Goal: Transaction & Acquisition: Purchase product/service

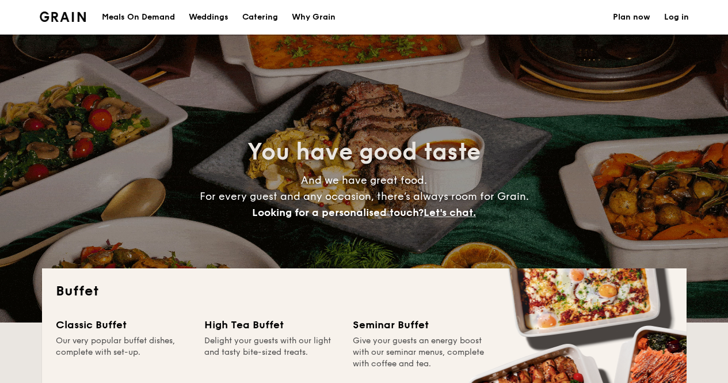
select select
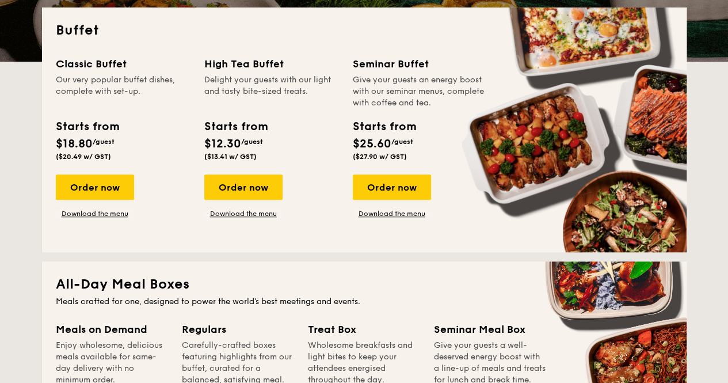
scroll to position [234, 0]
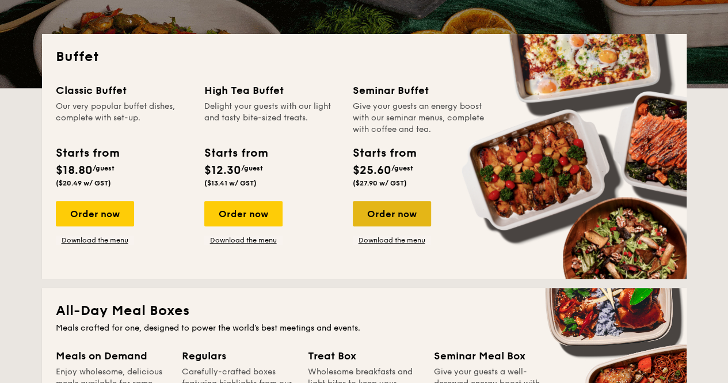
click at [397, 210] on div "Order now" at bounding box center [392, 213] width 78 height 25
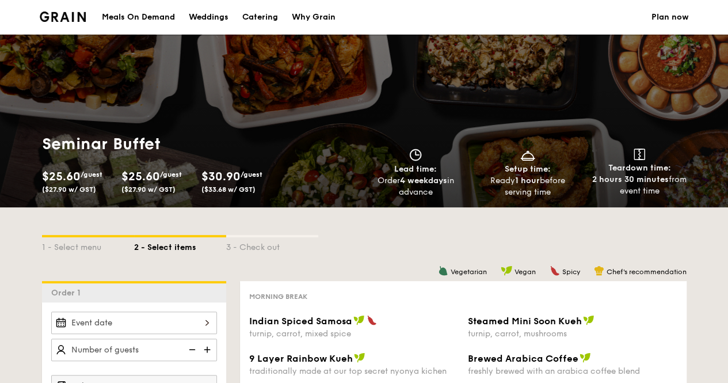
click at [125, 18] on div "Meals On Demand" at bounding box center [138, 17] width 73 height 35
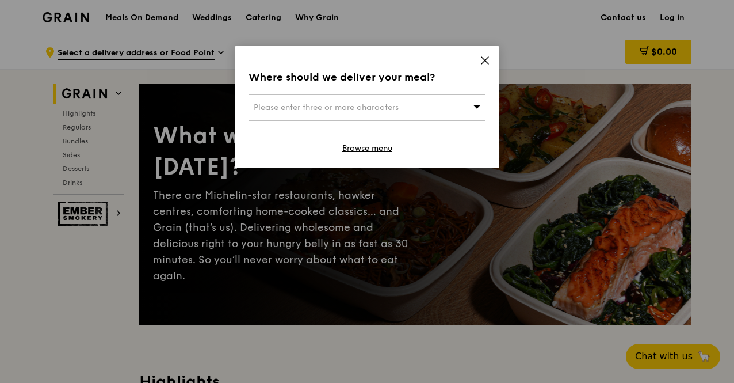
click at [485, 60] on icon at bounding box center [484, 60] width 7 height 7
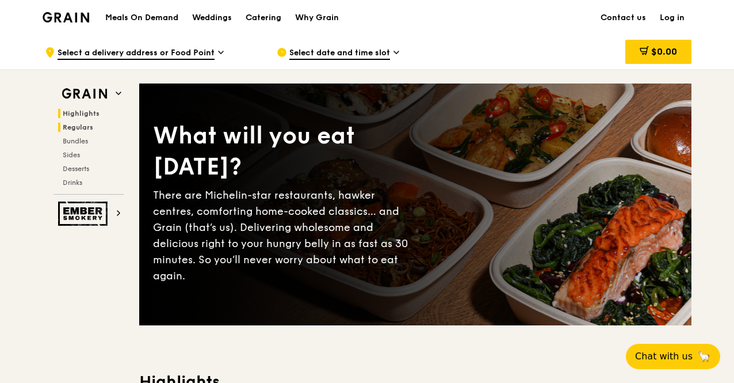
click at [79, 128] on span "Regulars" at bounding box center [78, 127] width 30 height 8
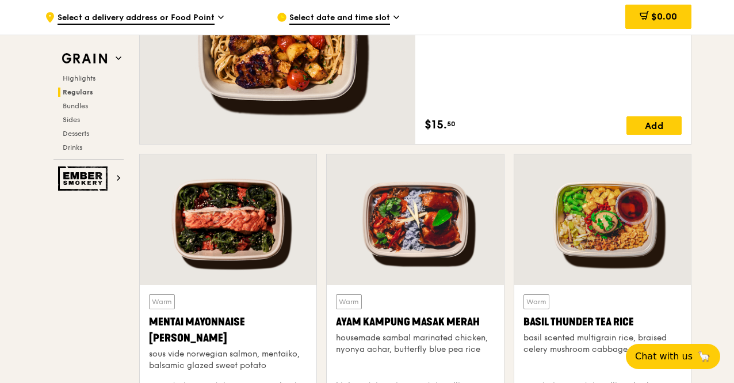
scroll to position [917, 0]
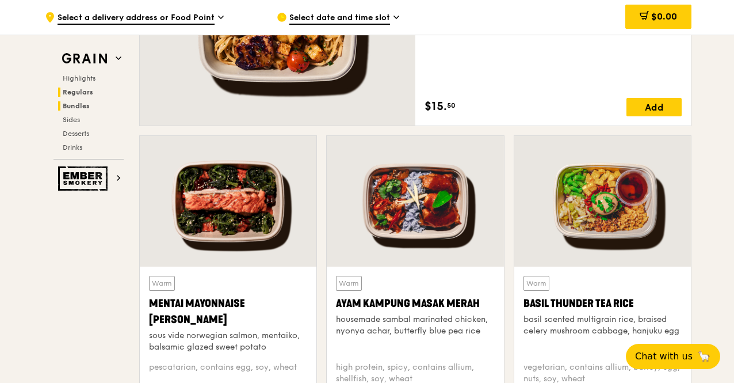
click at [76, 106] on span "Bundles" at bounding box center [76, 106] width 27 height 8
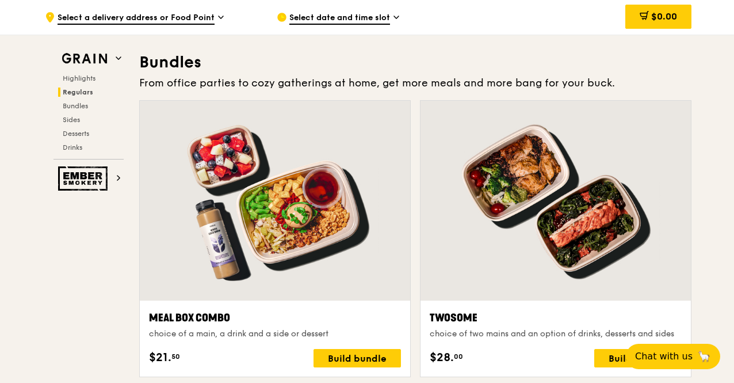
scroll to position [1642, 0]
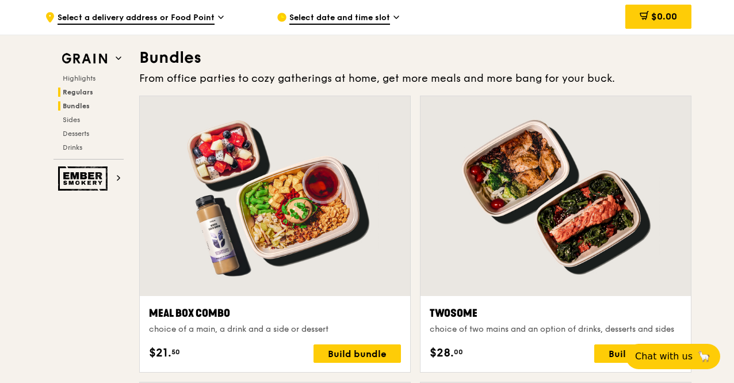
click at [78, 93] on span "Regulars" at bounding box center [78, 92] width 30 height 8
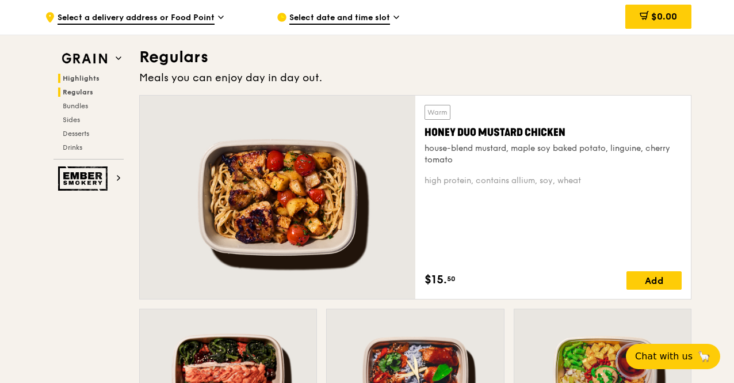
click at [85, 81] on span "Highlights" at bounding box center [81, 78] width 37 height 8
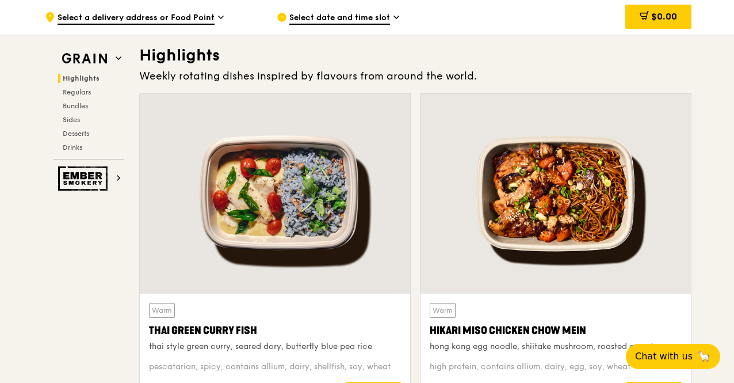
scroll to position [324, 0]
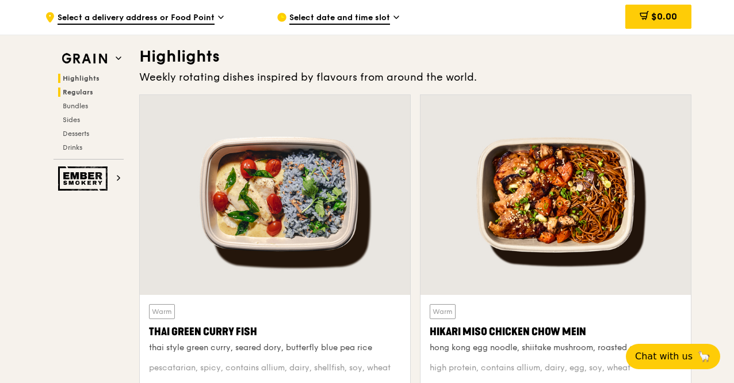
click at [81, 91] on span "Regulars" at bounding box center [78, 92] width 30 height 8
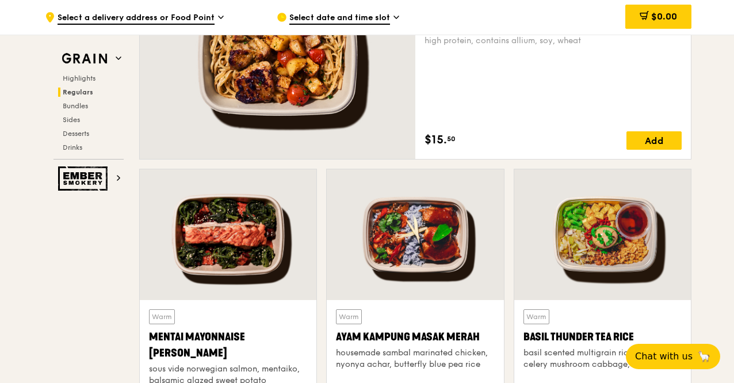
scroll to position [916, 0]
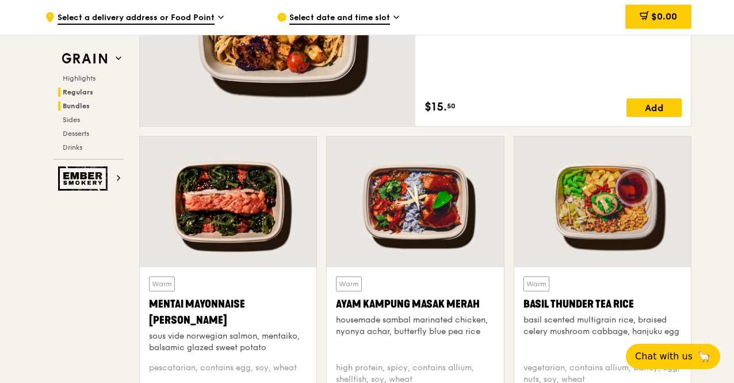
click at [77, 103] on span "Bundles" at bounding box center [76, 106] width 27 height 8
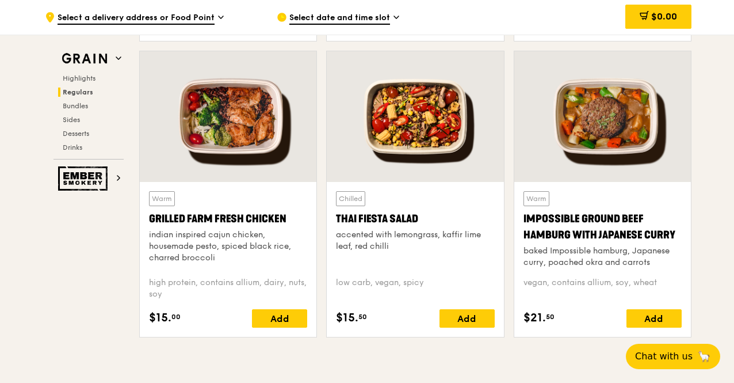
scroll to position [1067, 0]
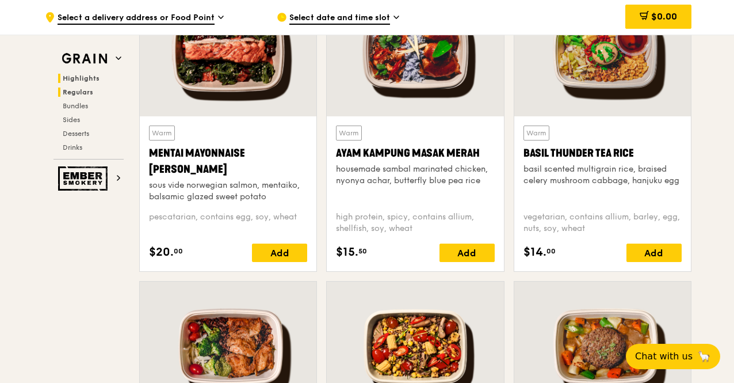
click at [69, 77] on span "Highlights" at bounding box center [81, 78] width 37 height 8
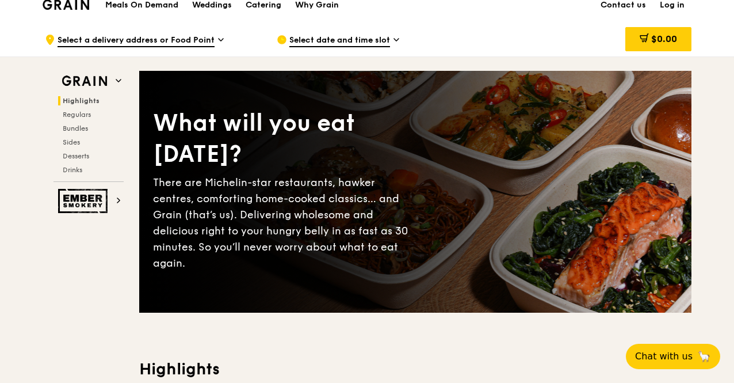
scroll to position [0, 0]
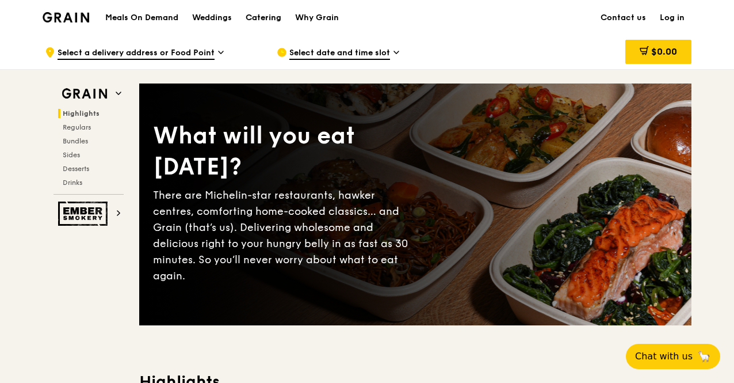
click at [268, 19] on div "Catering" at bounding box center [264, 18] width 36 height 35
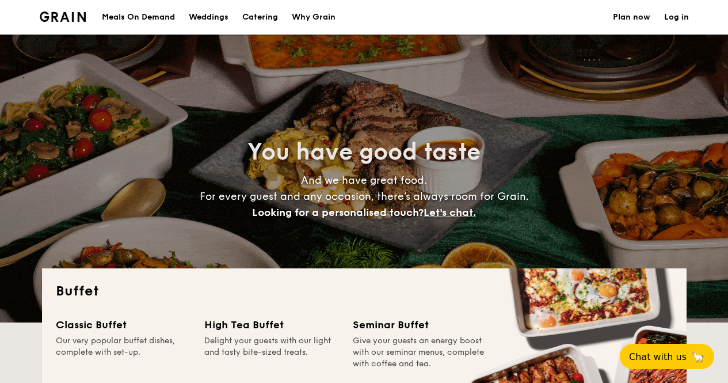
select select
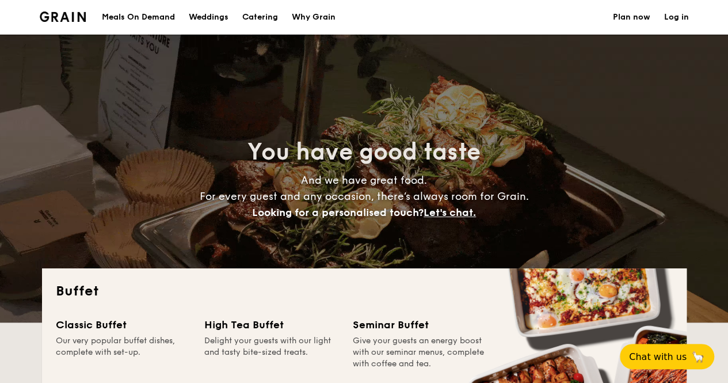
click at [136, 18] on div "Meals On Demand" at bounding box center [138, 17] width 73 height 35
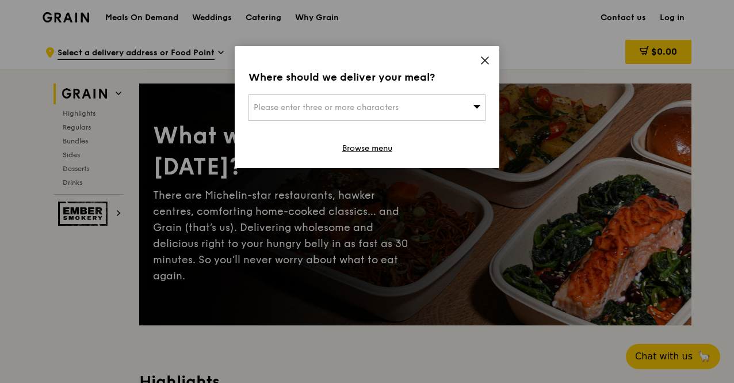
click at [488, 57] on icon at bounding box center [484, 60] width 7 height 7
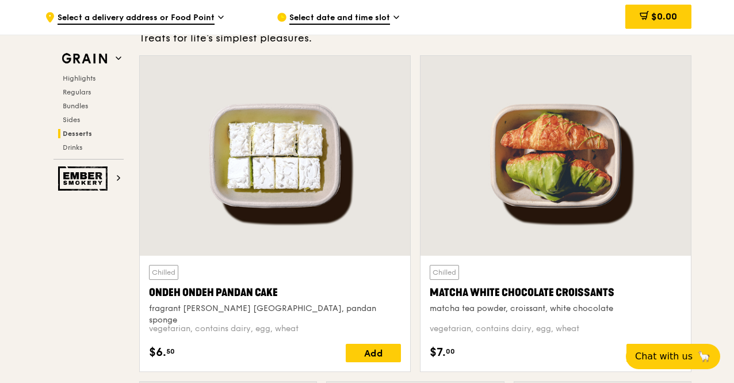
scroll to position [3336, 0]
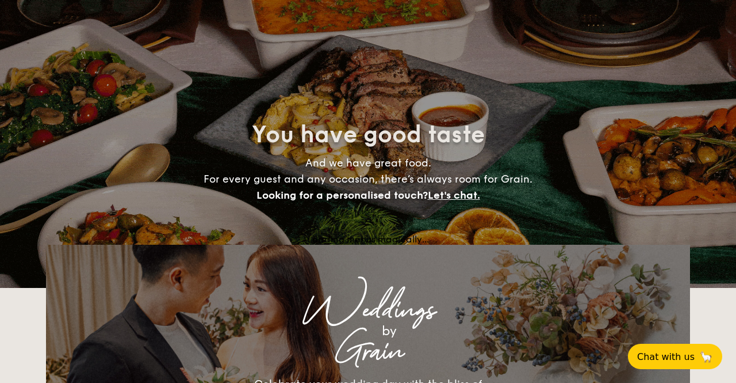
select select
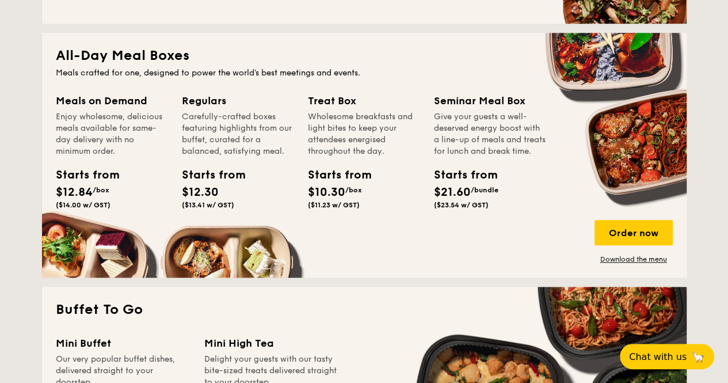
scroll to position [518, 0]
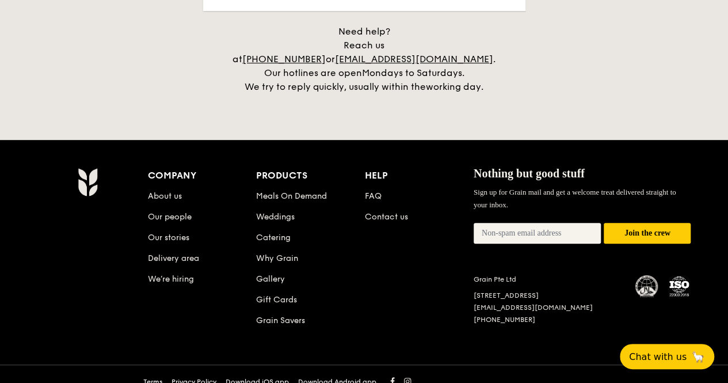
drag, startPoint x: 273, startPoint y: 310, endPoint x: 301, endPoint y: 283, distance: 39.5
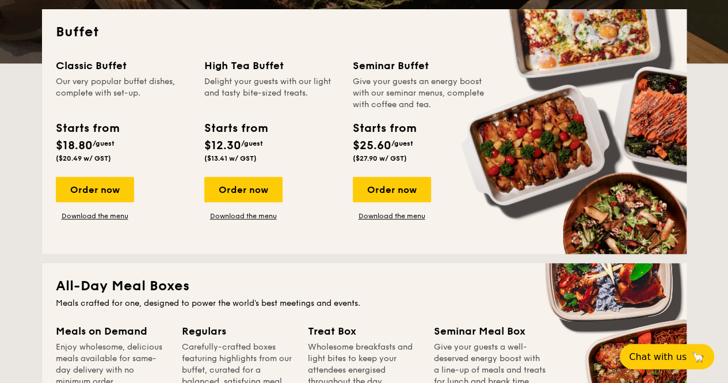
scroll to position [0, 0]
